Goal: Task Accomplishment & Management: Manage account settings

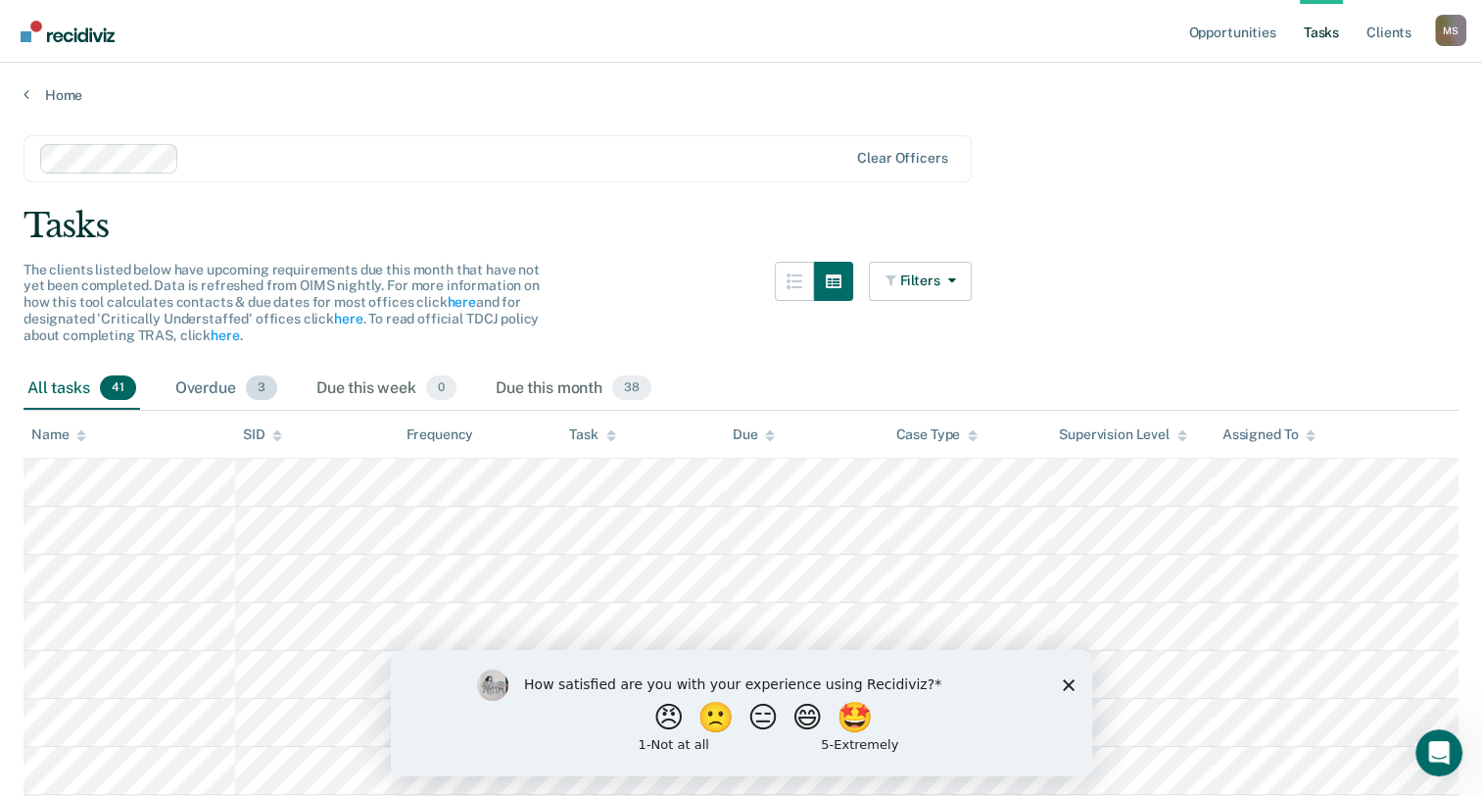
click at [230, 377] on div "Overdue 3" at bounding box center [226, 388] width 110 height 43
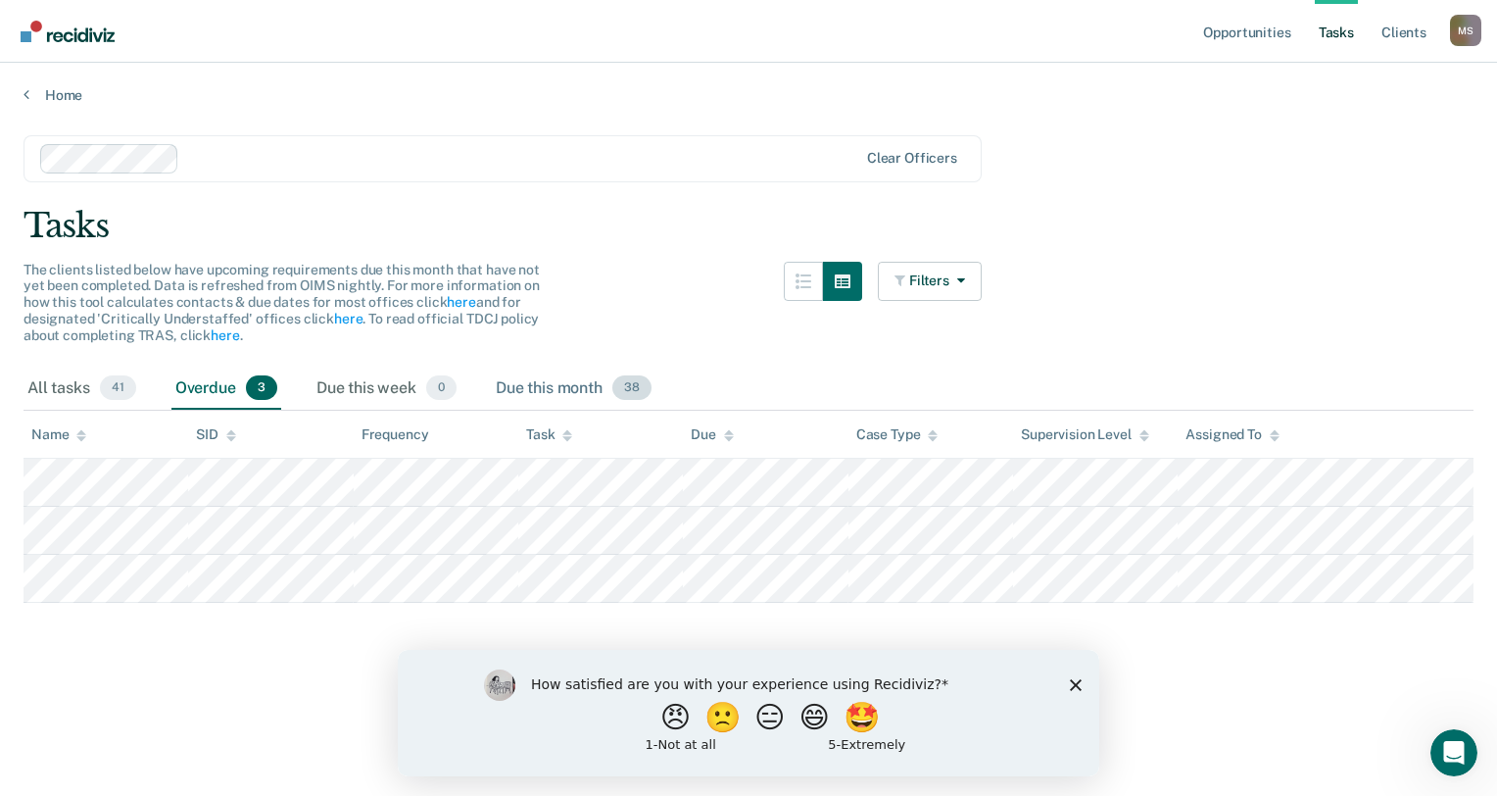
click at [568, 403] on div "Due this month 38" at bounding box center [574, 388] width 164 height 43
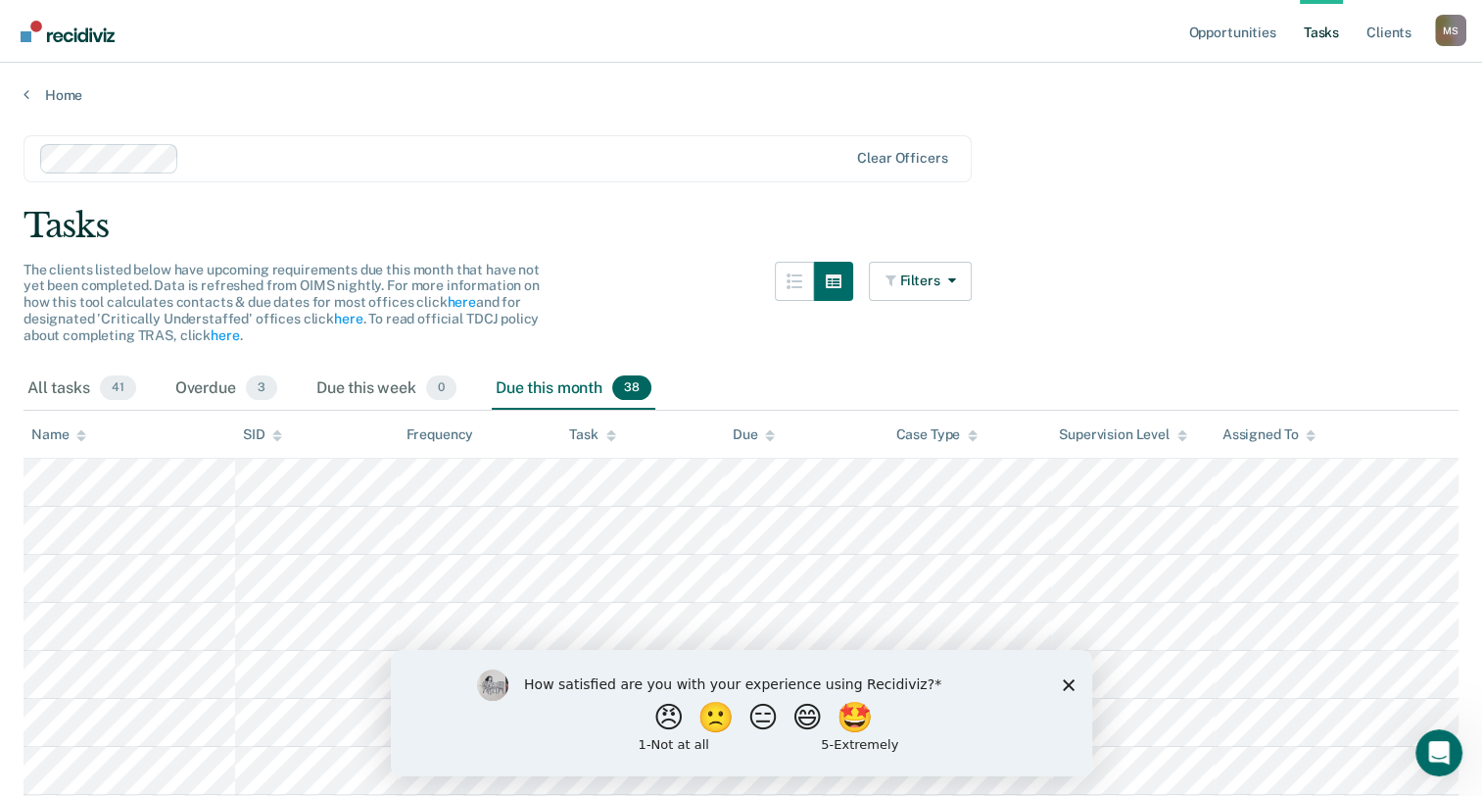
click at [568, 391] on div "Due this month 38" at bounding box center [574, 388] width 164 height 43
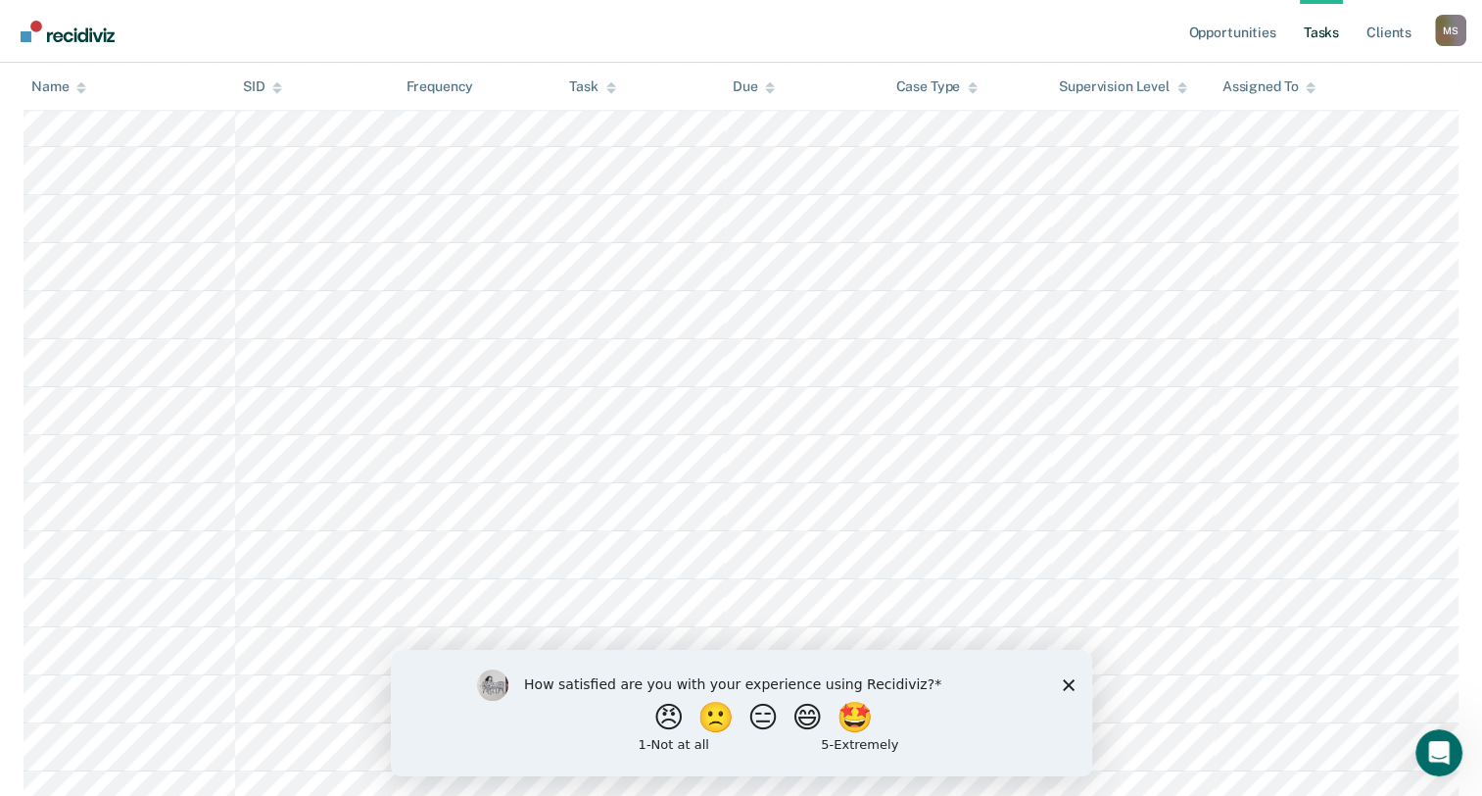
scroll to position [1564, 0]
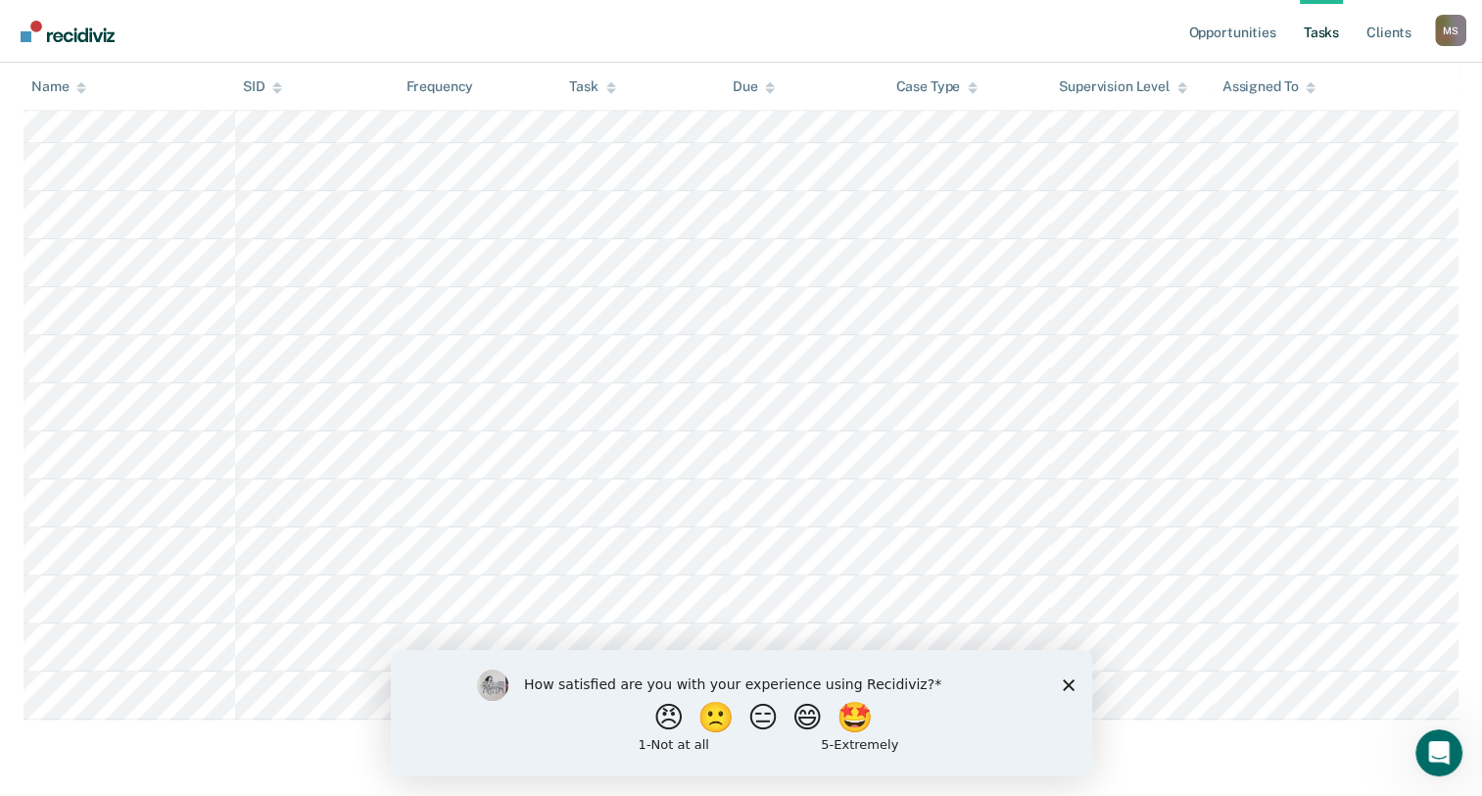
click at [1067, 676] on div "How satisfied are you with your experience using Recidiviz? 😠 🙁 😑 😄 🤩 1 - Not a…" at bounding box center [740, 712] width 701 height 126
click at [1067, 678] on icon "Close survey" at bounding box center [1068, 684] width 12 height 12
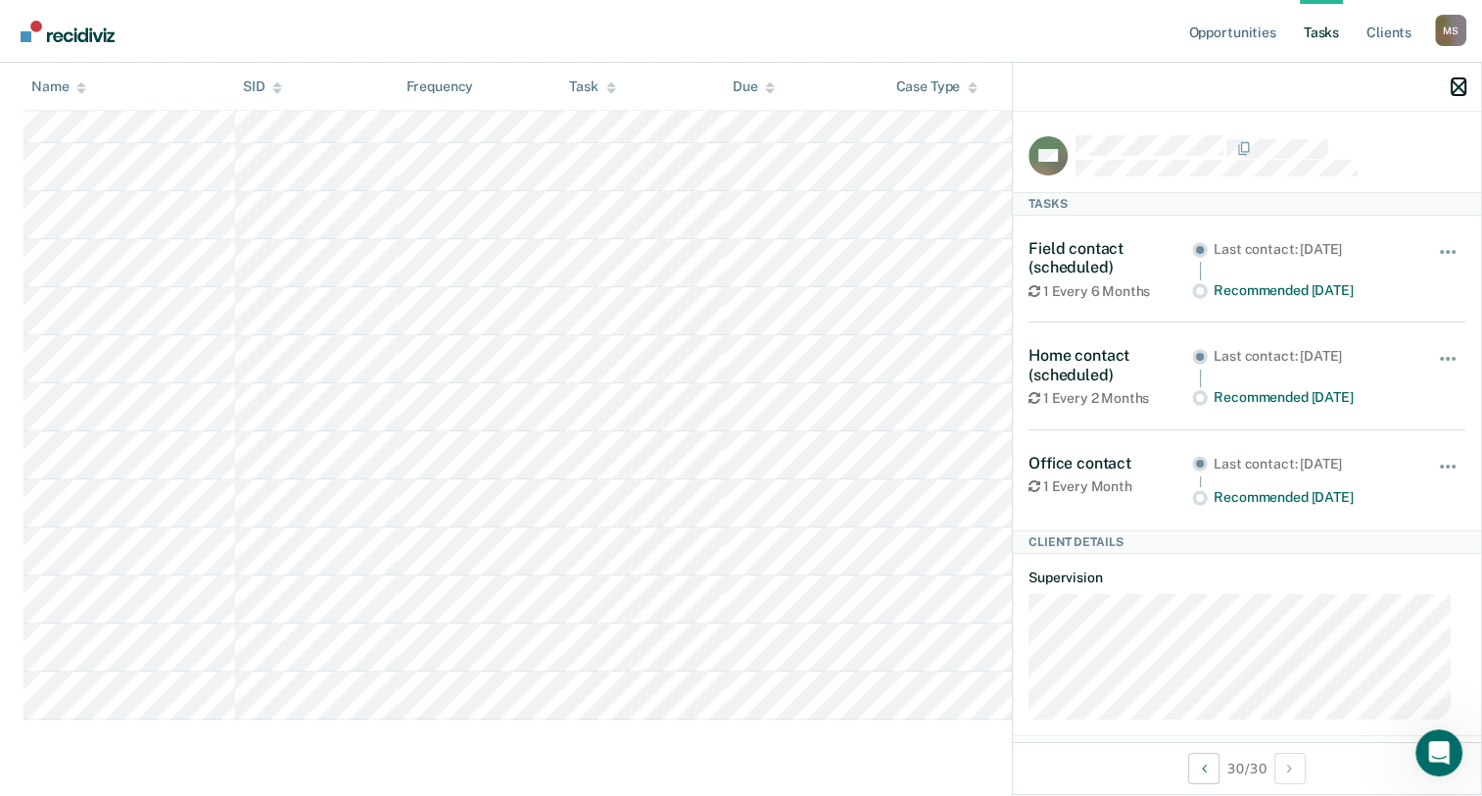
click at [1462, 84] on icon "button" at bounding box center [1459, 87] width 14 height 14
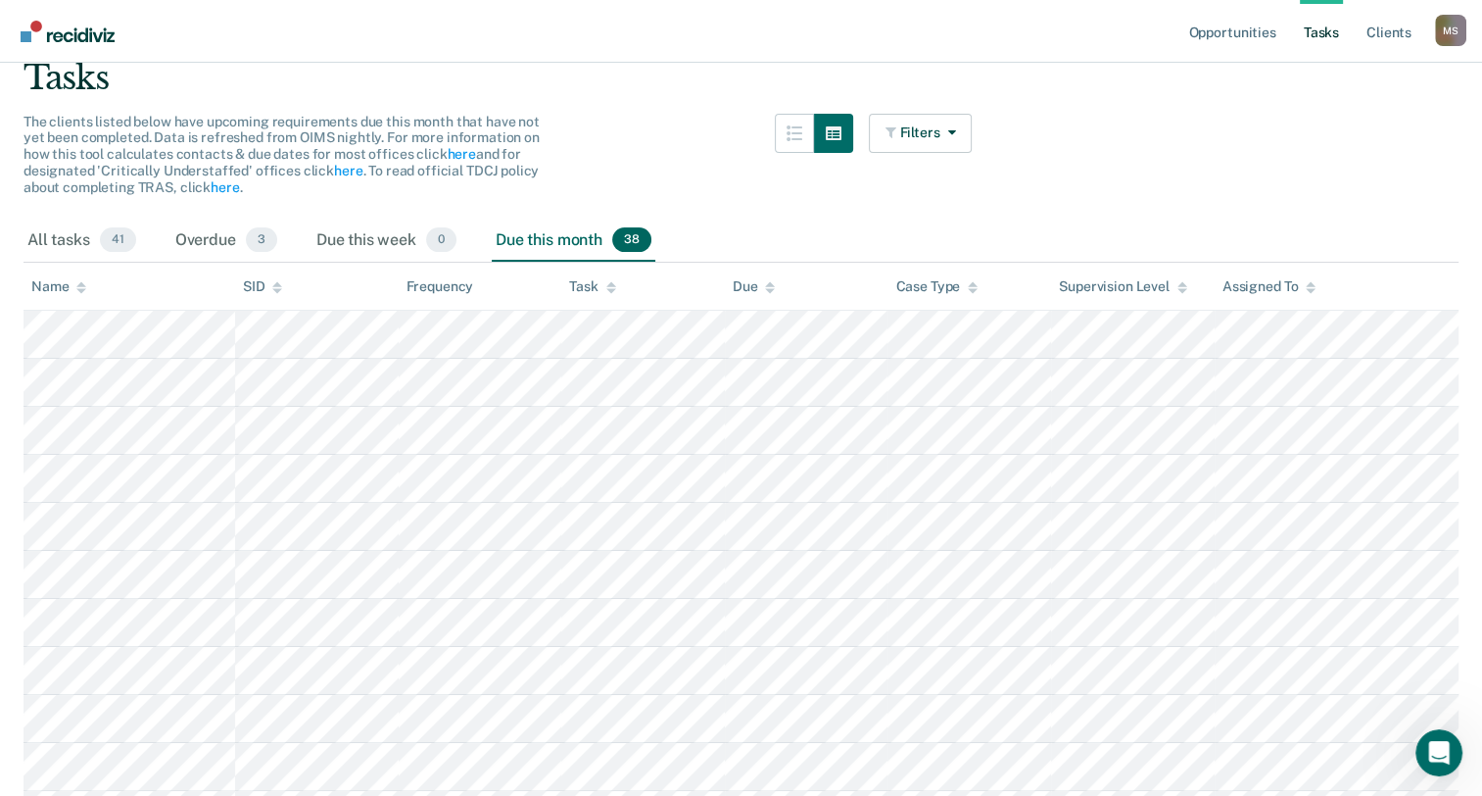
scroll to position [0, 0]
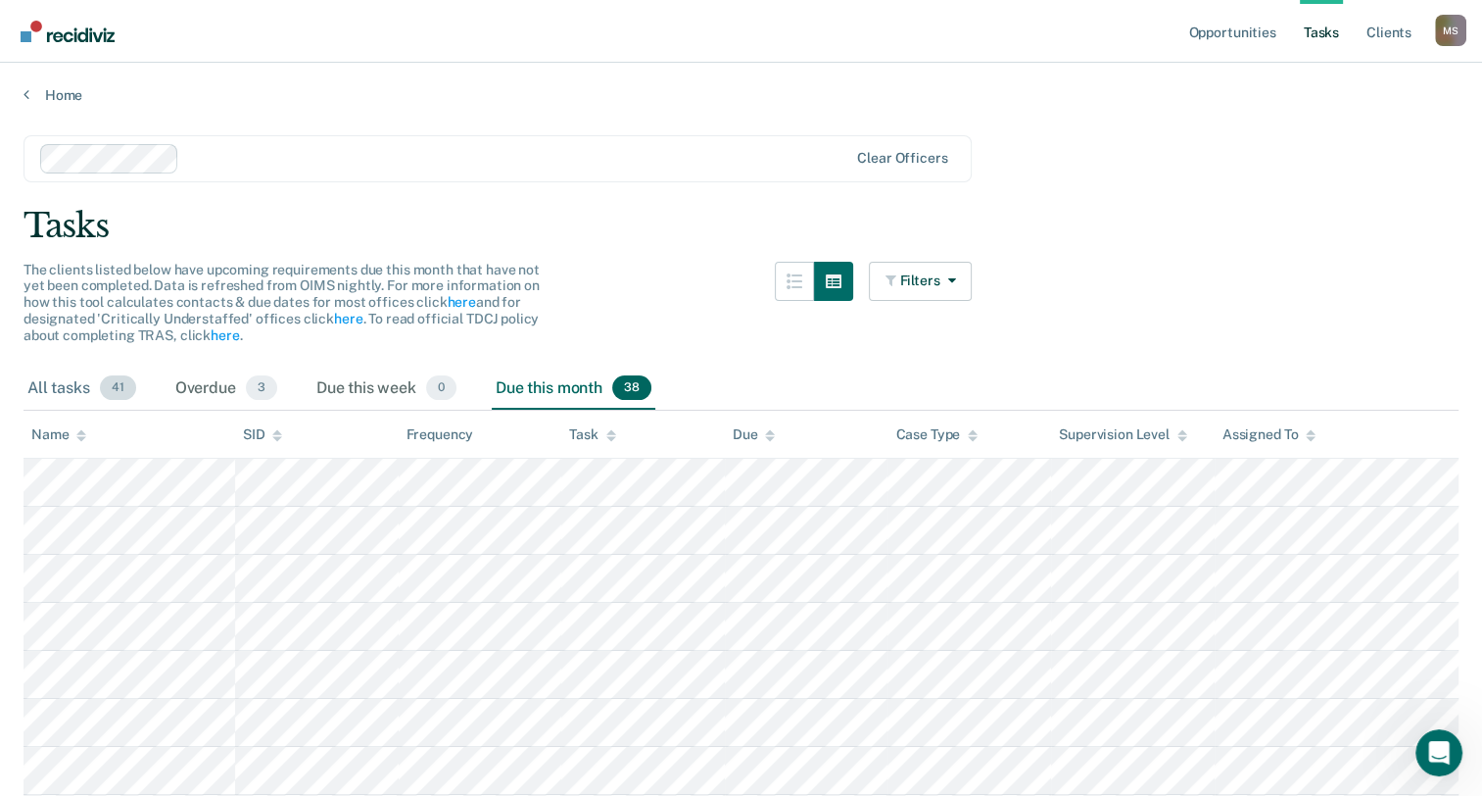
click at [60, 386] on div "All tasks 41" at bounding box center [82, 388] width 117 height 43
click at [43, 404] on div "All tasks 41" at bounding box center [82, 388] width 117 height 43
click at [43, 384] on div "All tasks 41" at bounding box center [82, 388] width 117 height 43
click at [122, 388] on span "41" at bounding box center [118, 387] width 36 height 25
